Goal: Transaction & Acquisition: Purchase product/service

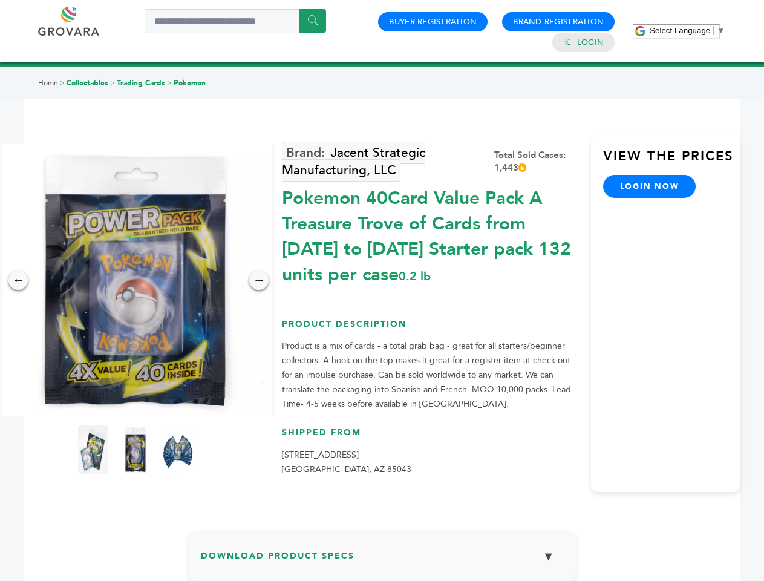
click at [687, 30] on span "Select Language" at bounding box center [680, 30] width 60 height 9
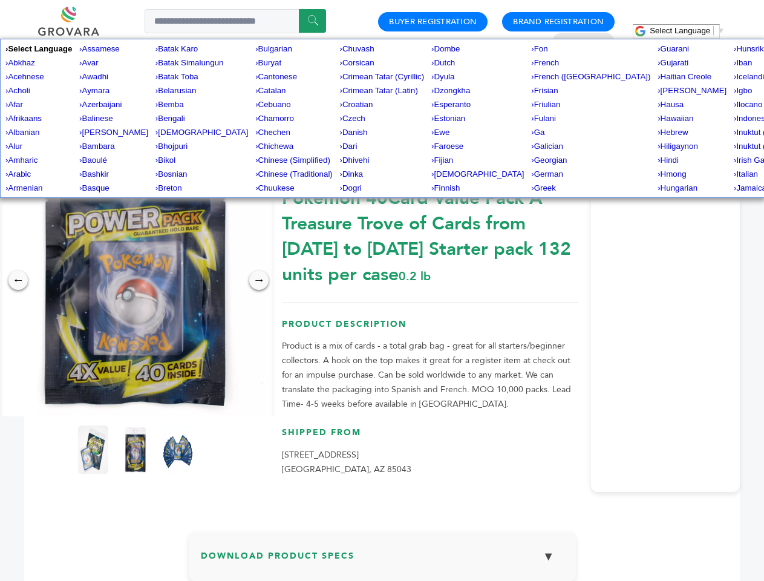
click at [135, 280] on img at bounding box center [135, 280] width 272 height 272
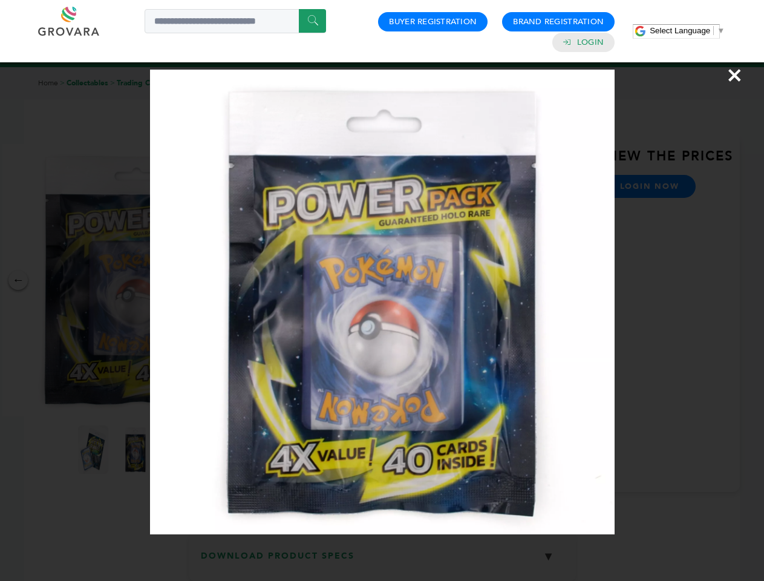
click at [18, 280] on div "×" at bounding box center [382, 290] width 764 height 581
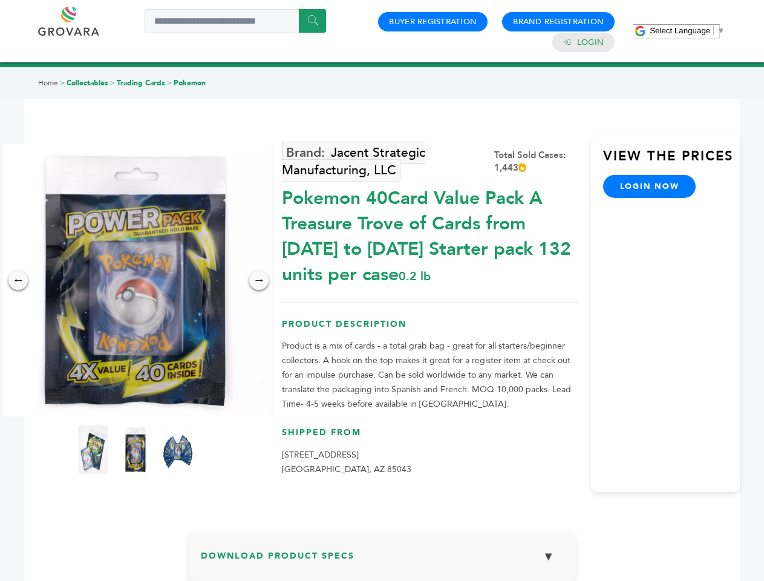
click at [259, 280] on div "→" at bounding box center [258, 279] width 19 height 19
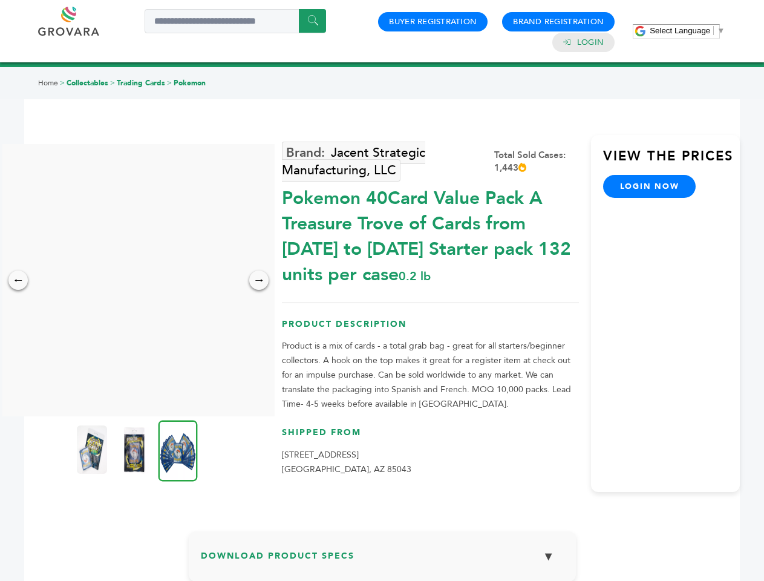
click at [93, 449] on img at bounding box center [92, 449] width 30 height 48
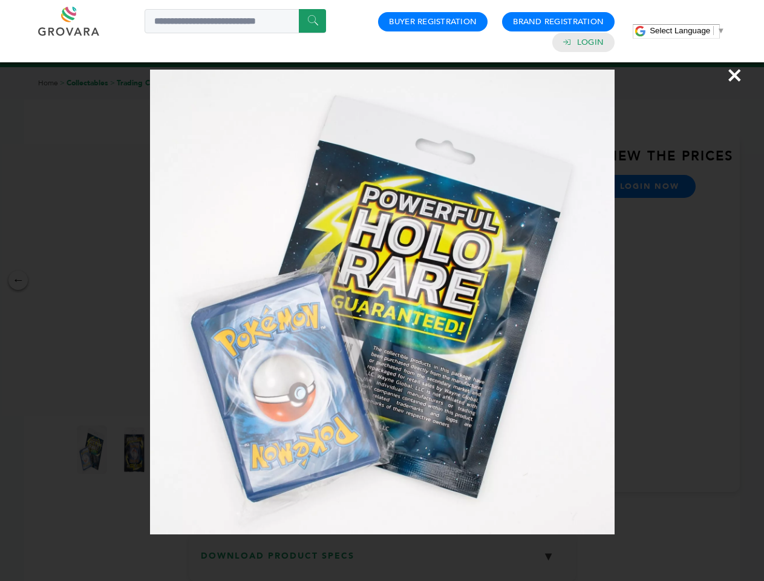
click at [135, 449] on div "×" at bounding box center [382, 290] width 764 height 581
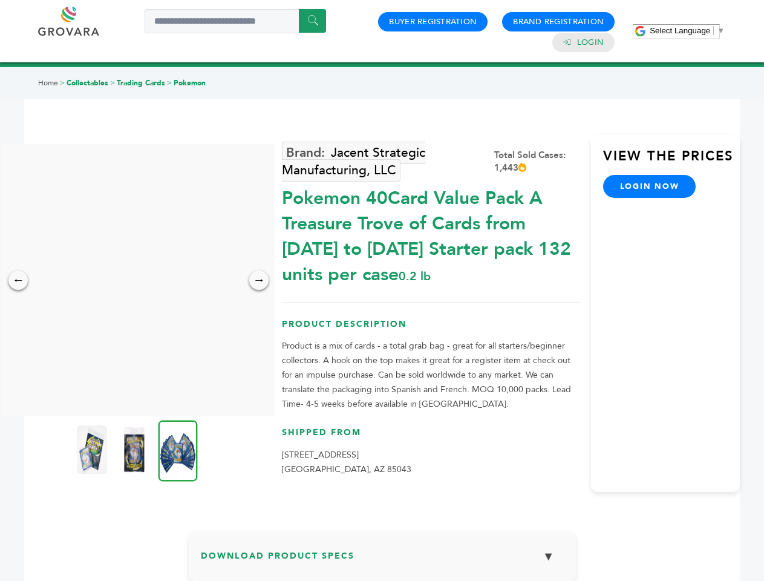
click at [178, 449] on img at bounding box center [177, 450] width 39 height 61
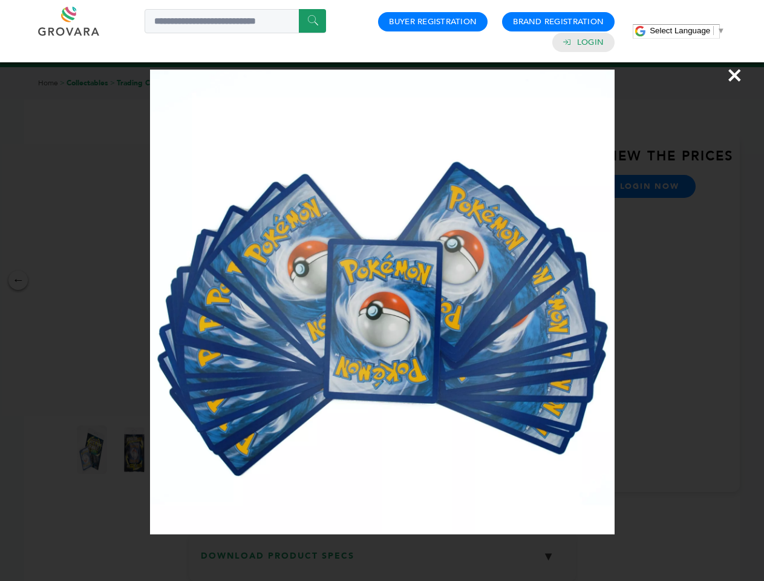
click at [382, 561] on div "×" at bounding box center [382, 290] width 764 height 581
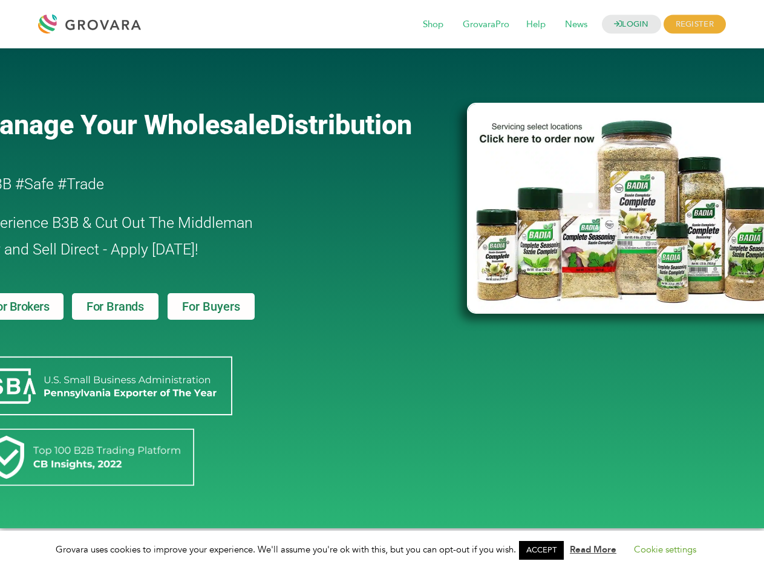
click at [545, 550] on link "ACCEPT" at bounding box center [541, 550] width 45 height 19
